Goal: Task Accomplishment & Management: Use online tool/utility

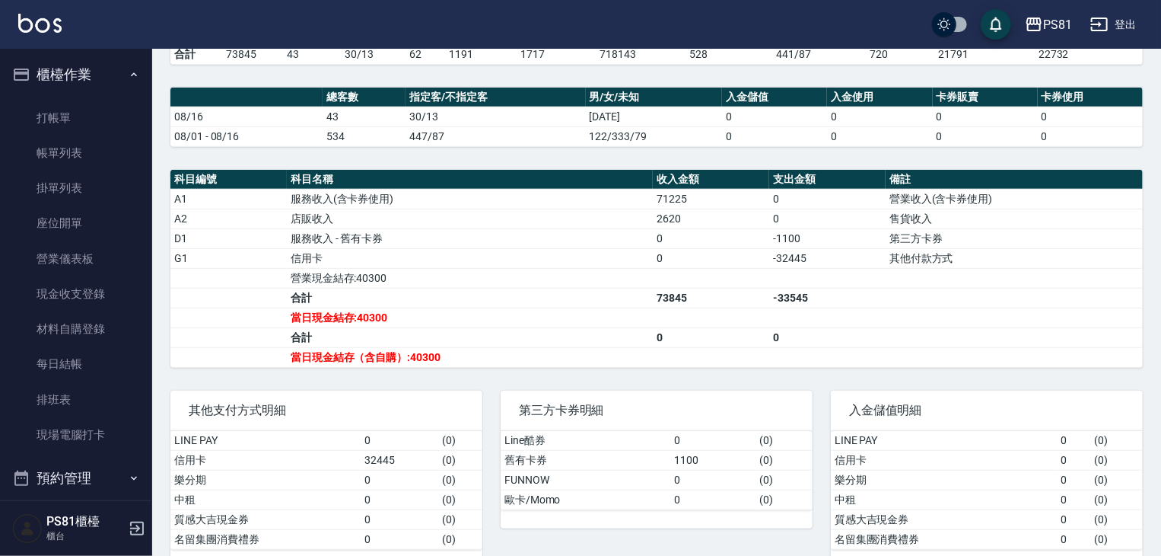
scroll to position [304, 0]
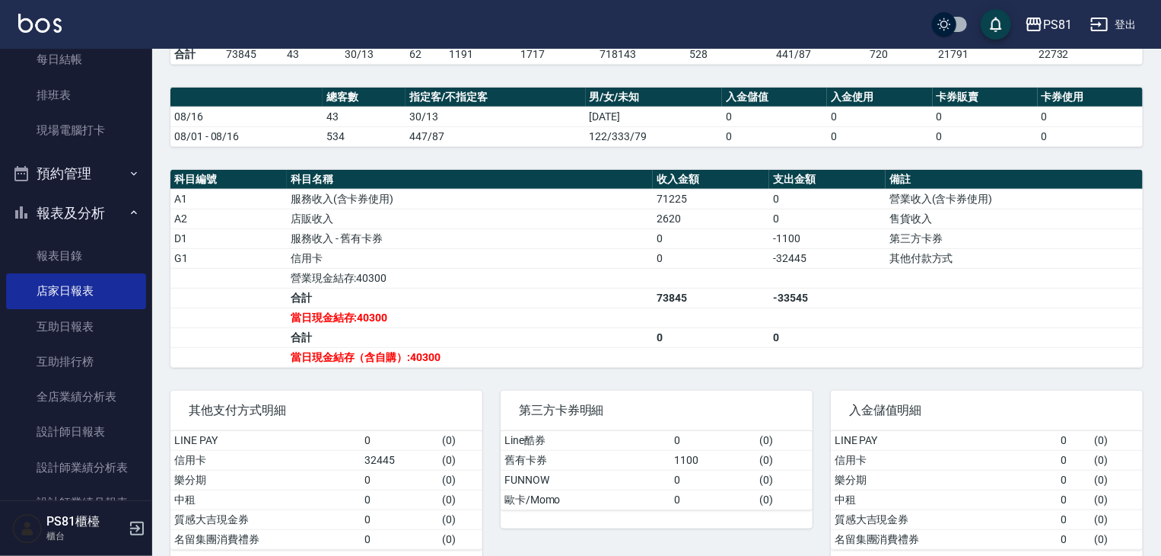
drag, startPoint x: 222, startPoint y: 358, endPoint x: 341, endPoint y: 352, distance: 118.9
click at [250, 353] on td "a dense table" at bounding box center [228, 357] width 116 height 20
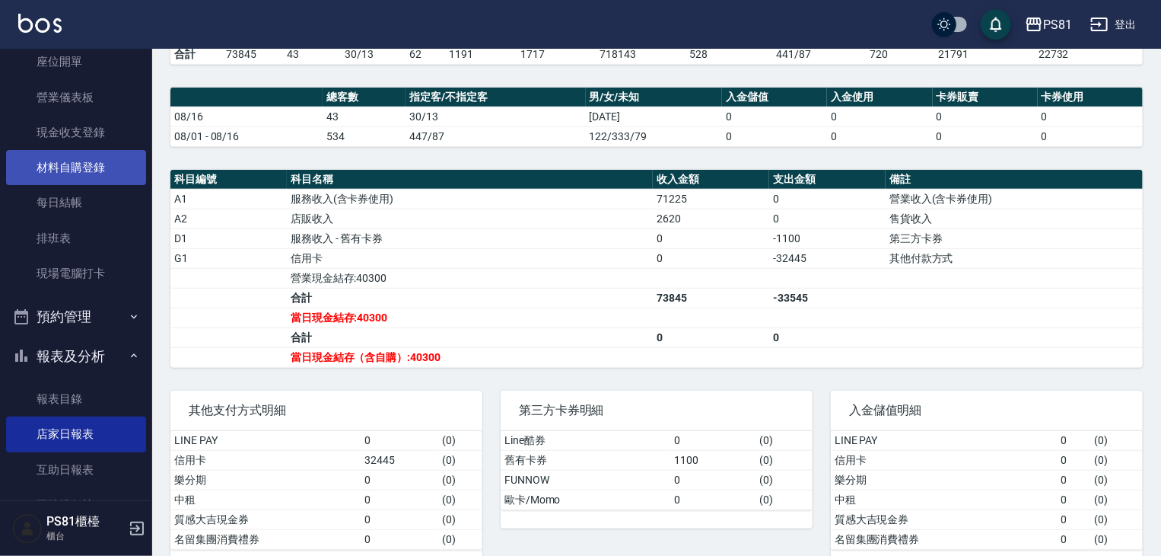
scroll to position [0, 0]
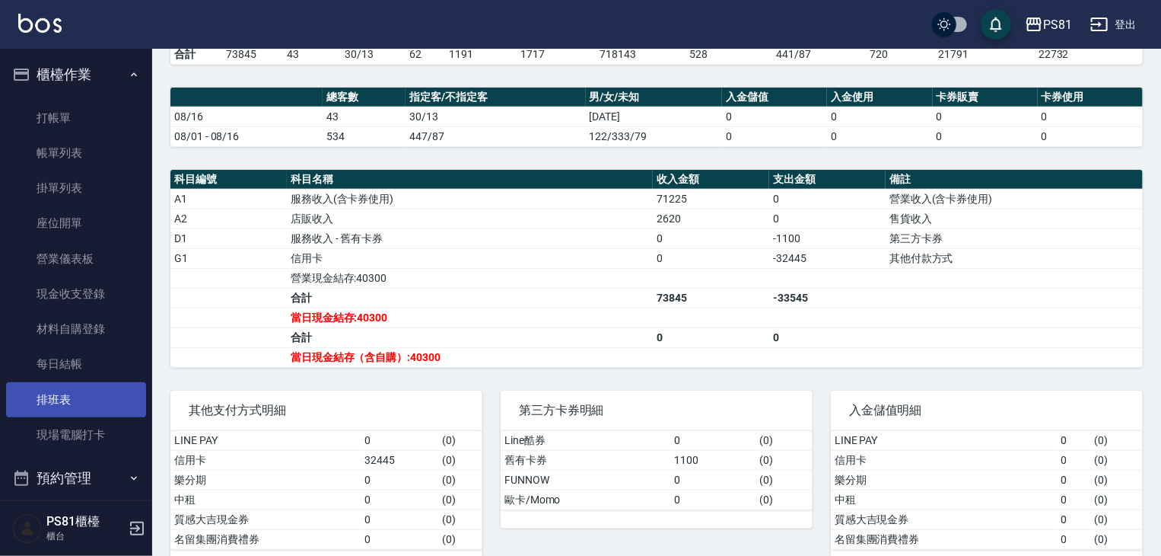
click at [76, 394] on link "排班表" at bounding box center [76, 399] width 140 height 35
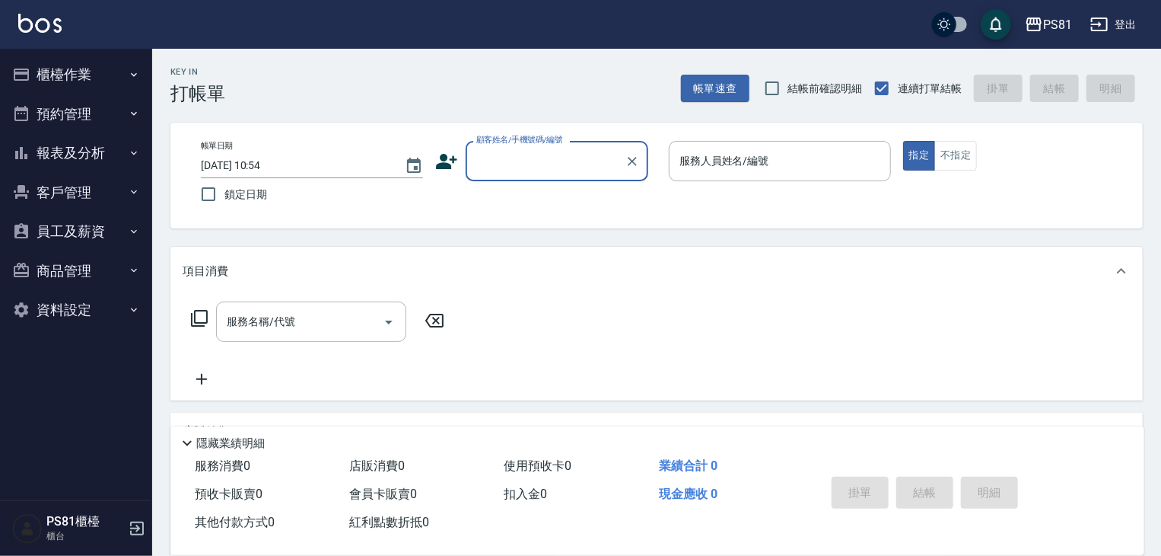
click at [77, 69] on button "櫃檯作業" at bounding box center [76, 75] width 140 height 40
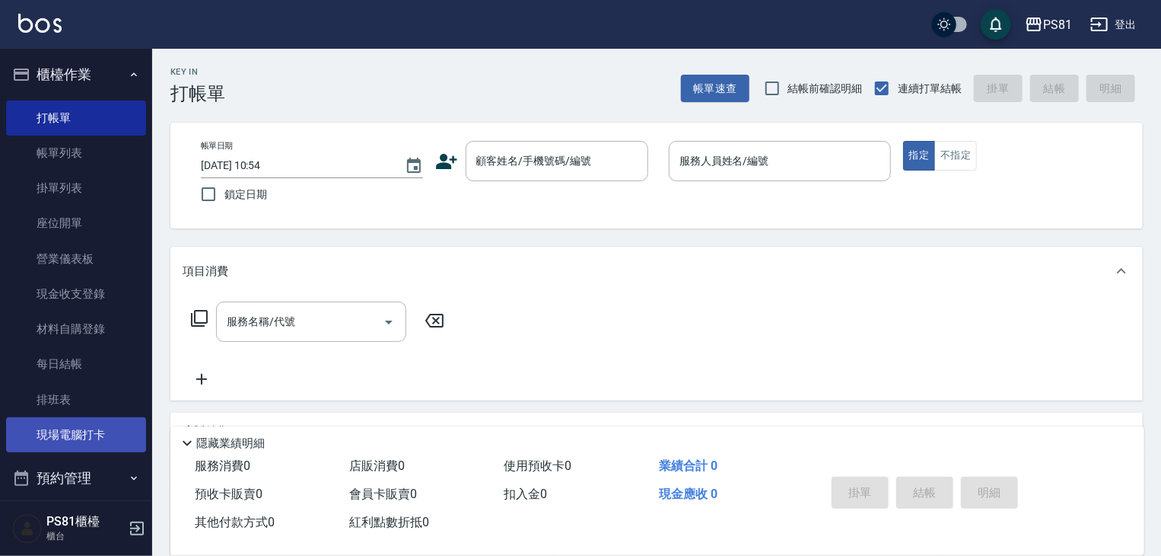
click at [91, 430] on link "現場電腦打卡" at bounding box center [76, 434] width 140 height 35
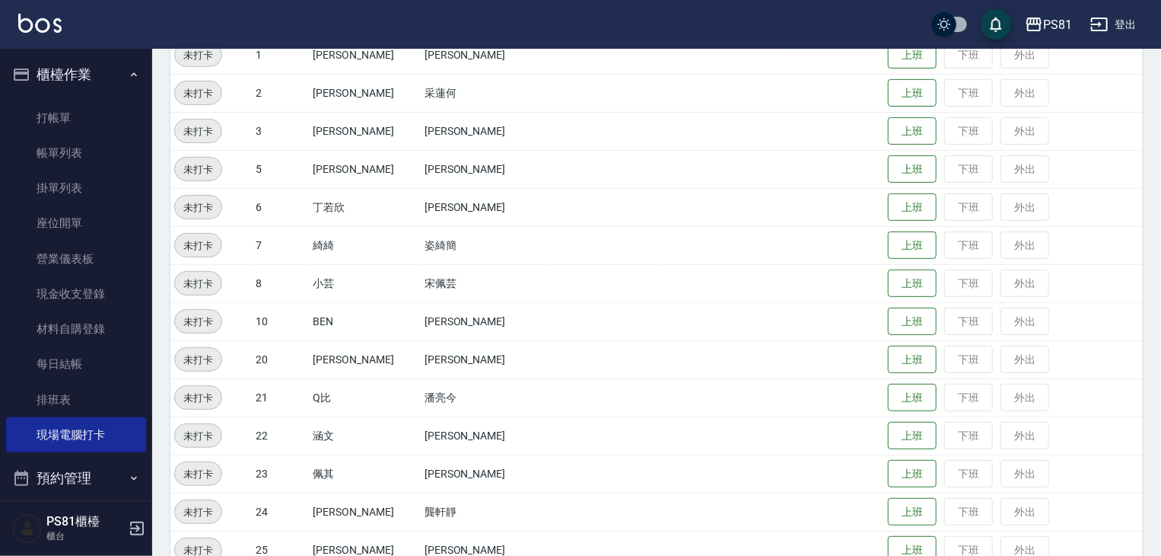
scroll to position [381, 0]
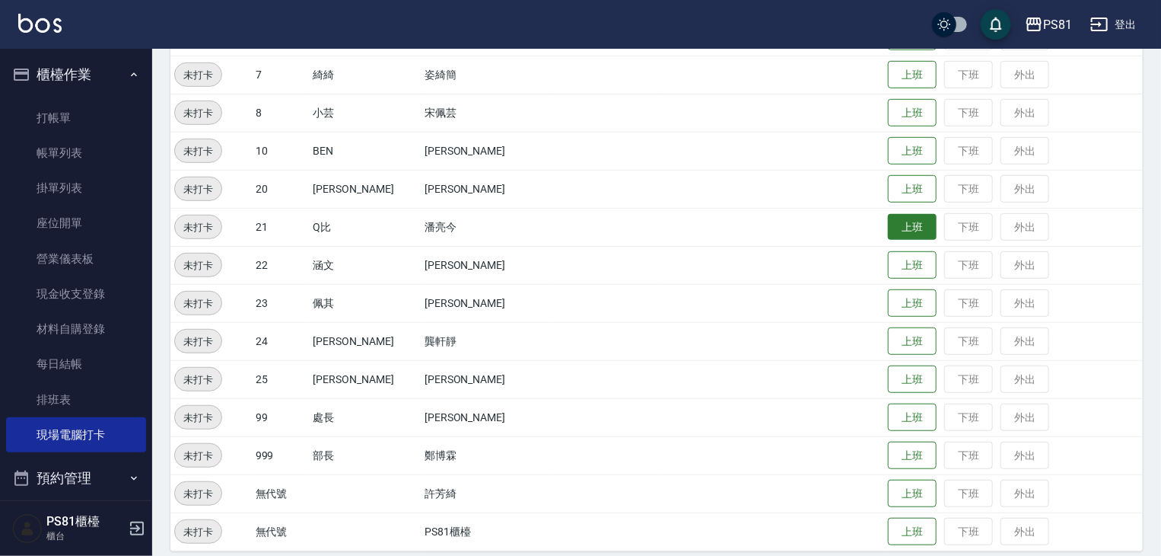
click at [888, 226] on button "上班" at bounding box center [912, 227] width 49 height 27
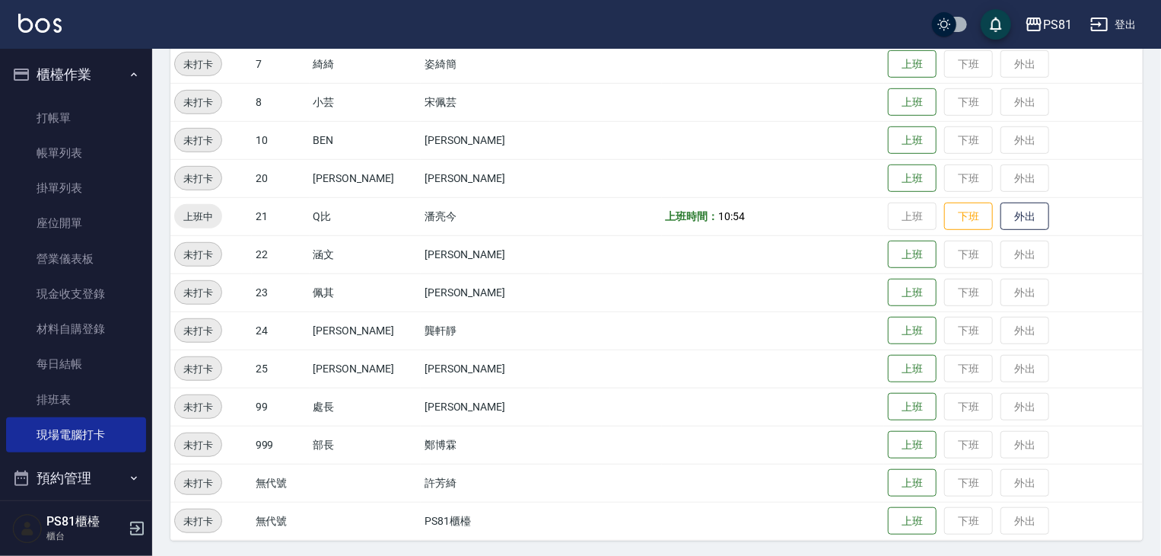
scroll to position [394, 0]
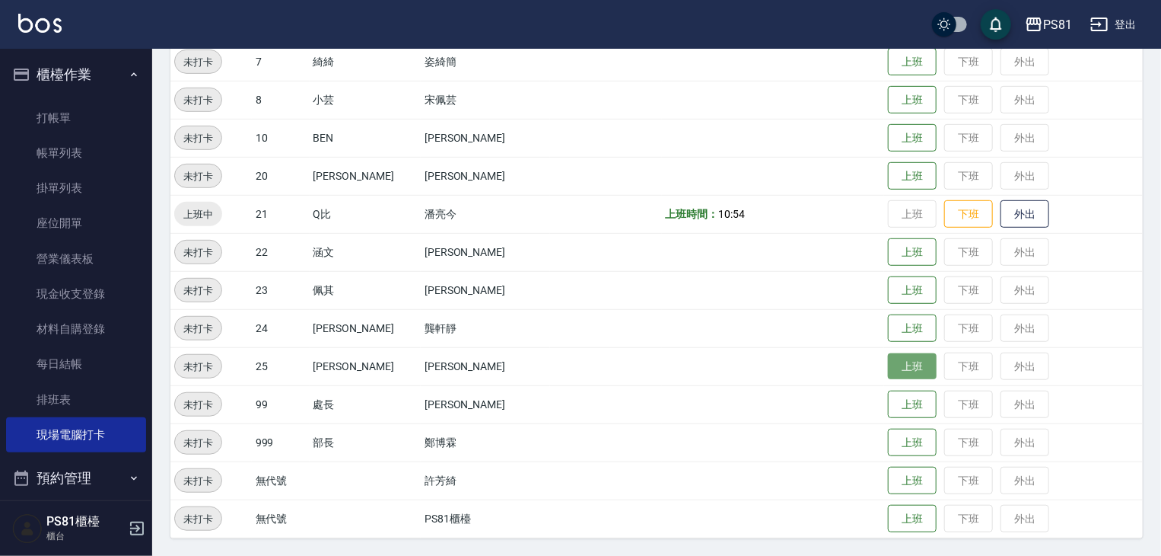
click at [888, 369] on button "上班" at bounding box center [912, 366] width 49 height 27
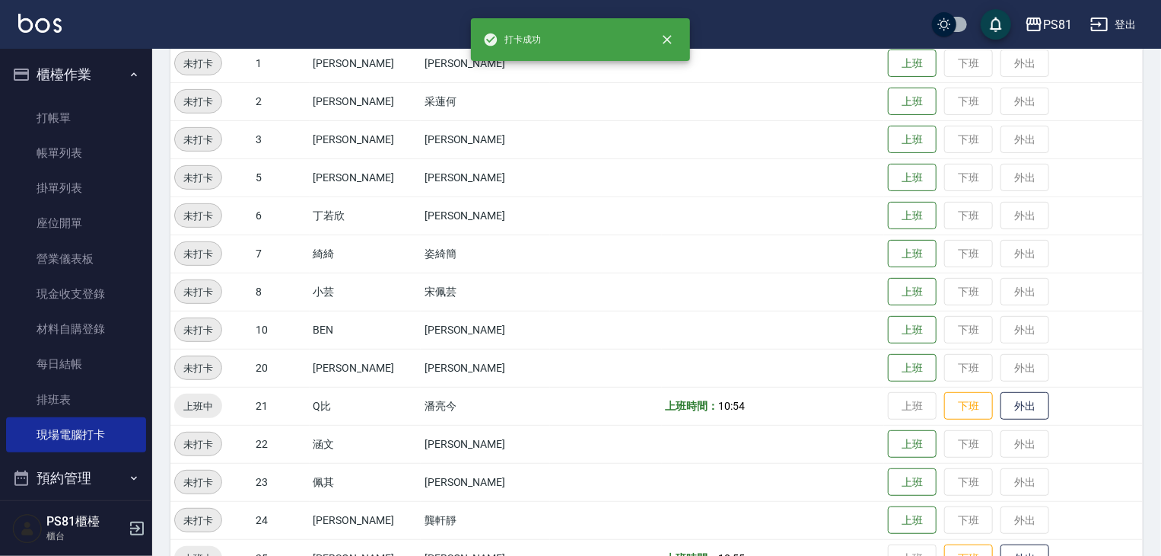
scroll to position [89, 0]
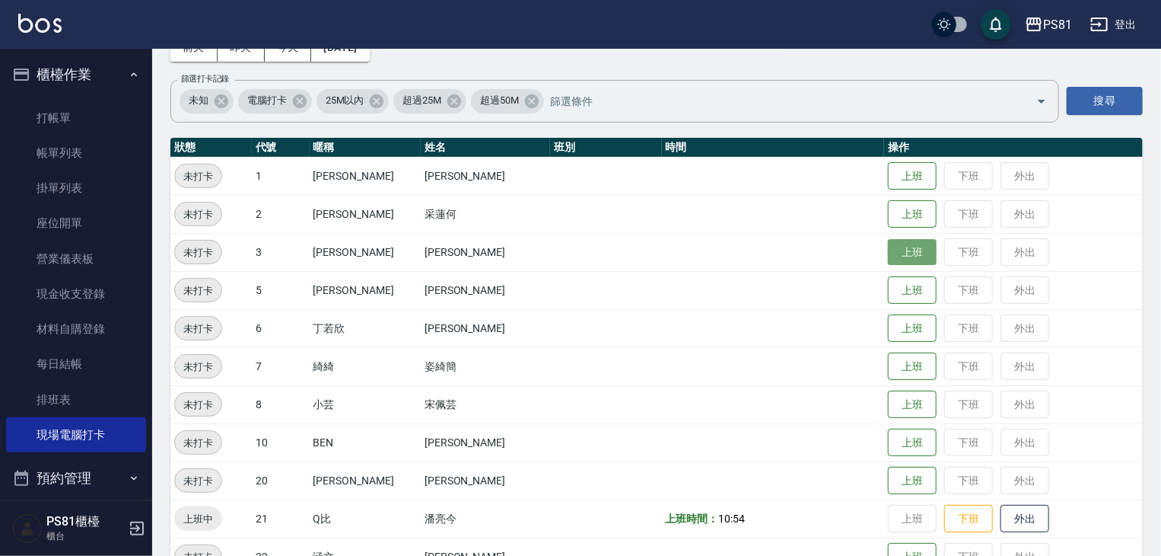
click at [892, 253] on button "上班" at bounding box center [912, 252] width 49 height 27
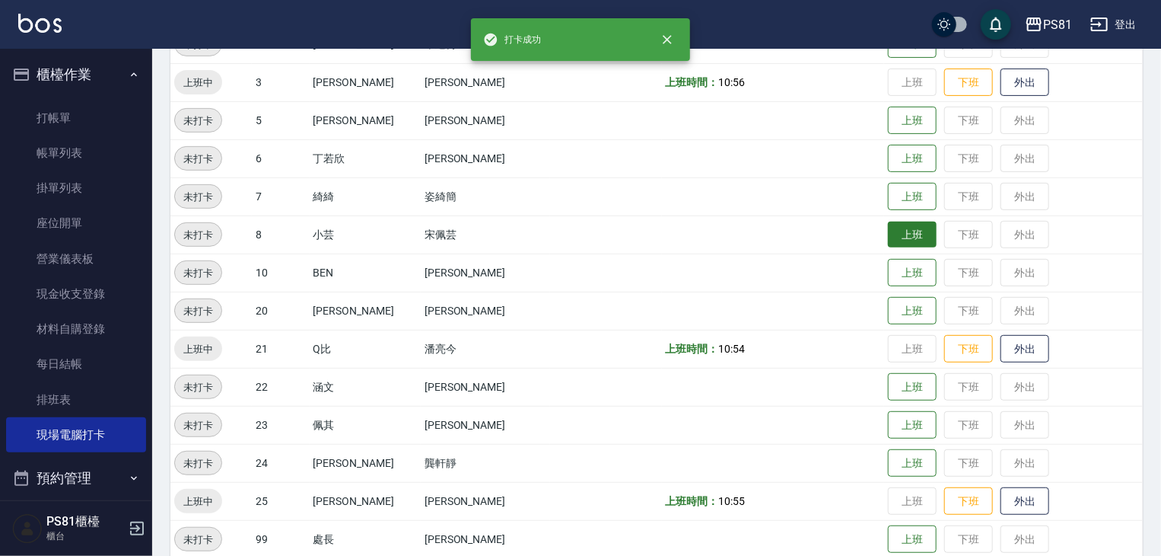
scroll to position [317, 0]
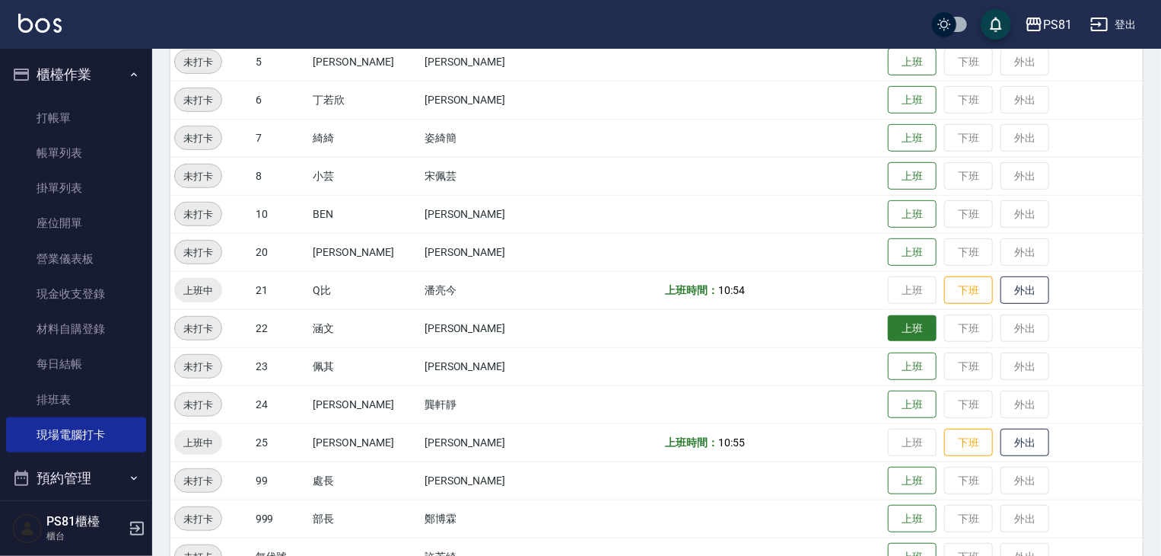
click at [888, 327] on button "上班" at bounding box center [912, 328] width 49 height 27
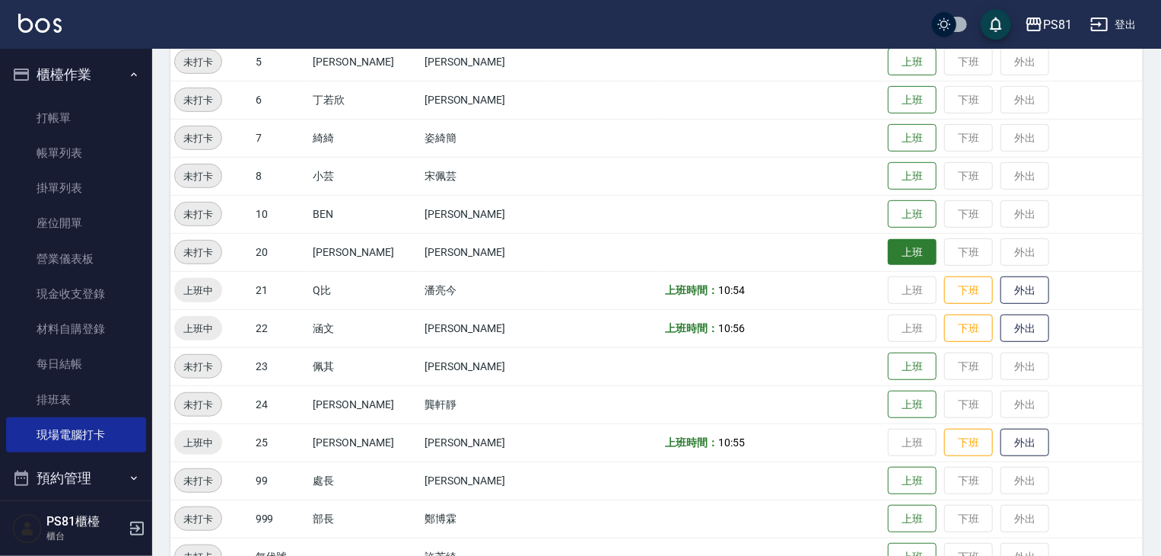
click at [890, 253] on button "上班" at bounding box center [912, 252] width 49 height 27
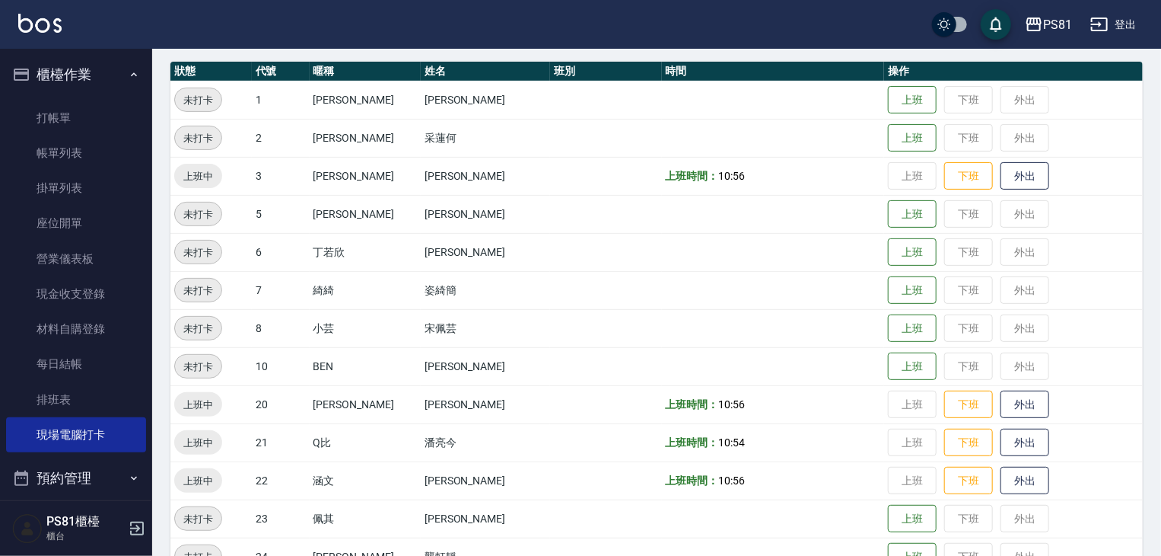
scroll to position [89, 0]
